Goal: Download file/media

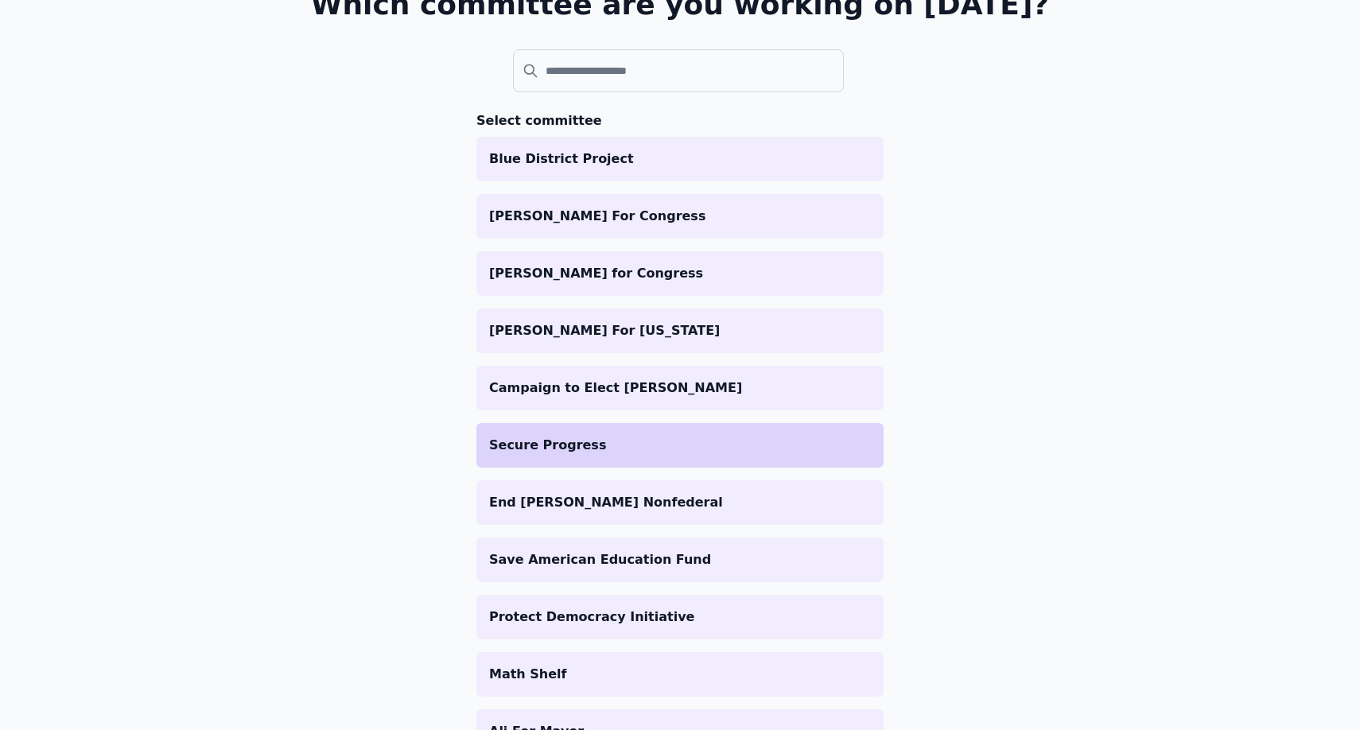
scroll to position [158, 0]
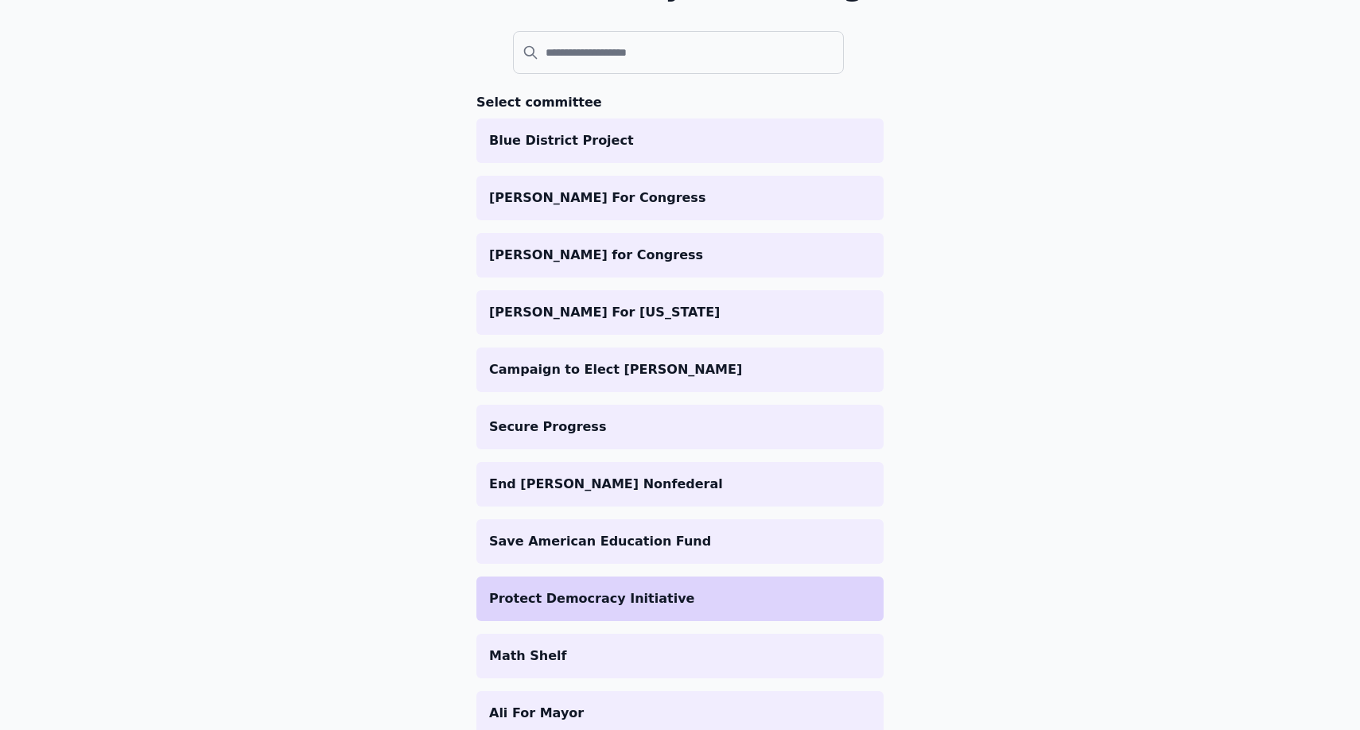
click at [565, 605] on p "Protect Democracy Initiative" at bounding box center [680, 598] width 382 height 19
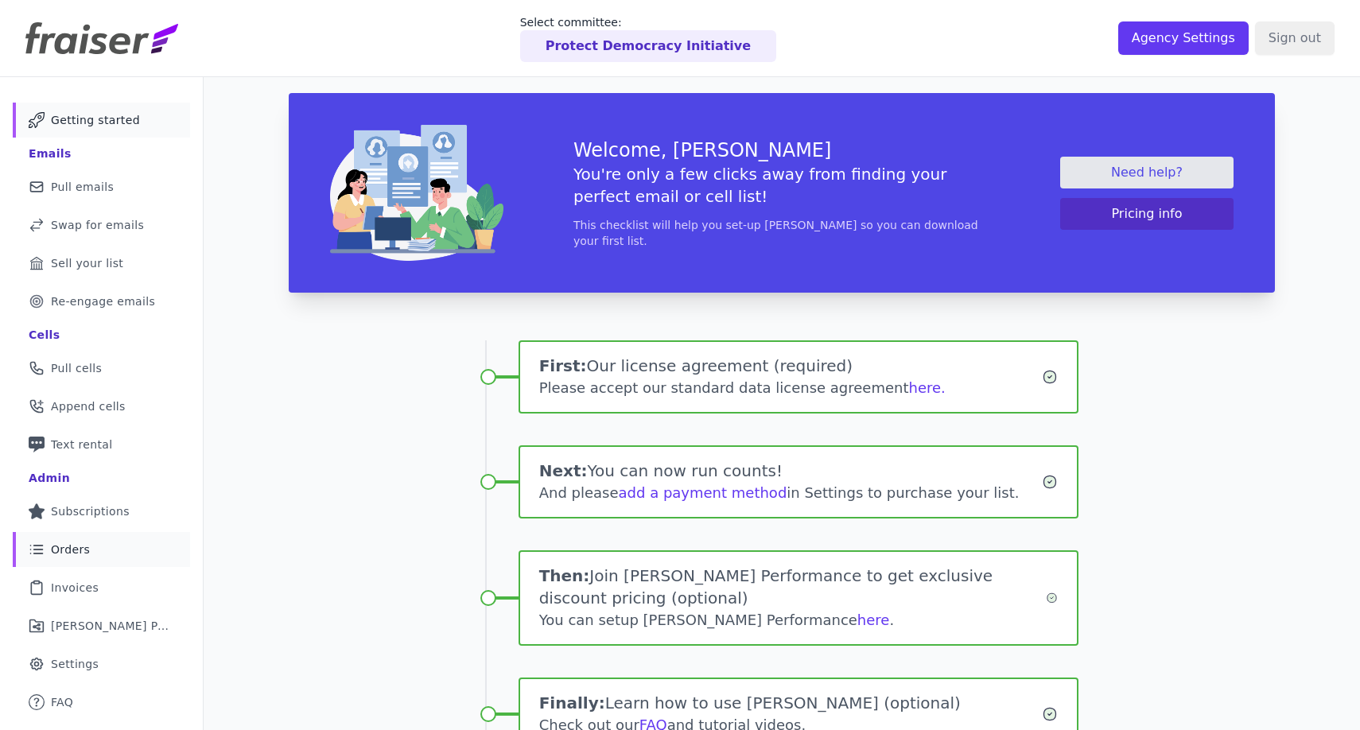
click at [147, 559] on link "List Icon Outline of bulleted list Orders" at bounding box center [101, 549] width 177 height 35
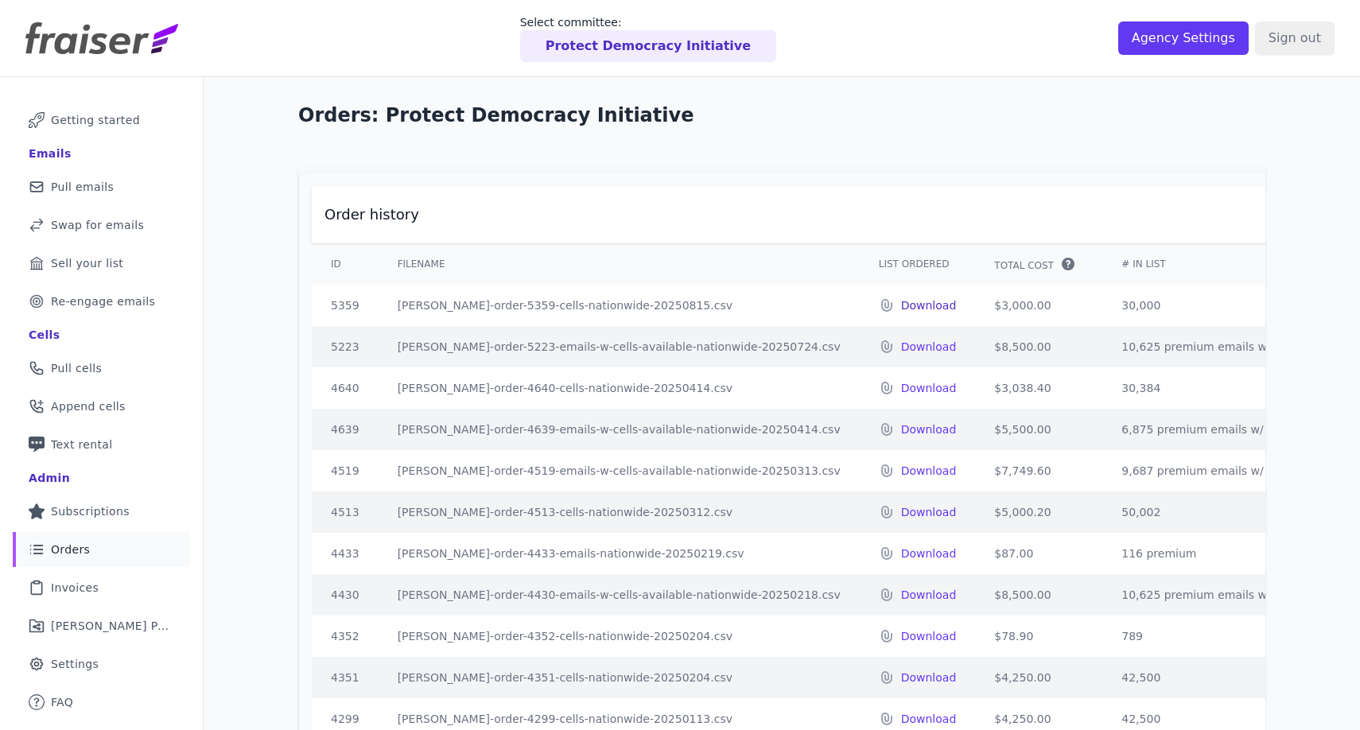
click at [901, 309] on p "Download" at bounding box center [929, 306] width 56 height 16
